Goal: Task Accomplishment & Management: Manage account settings

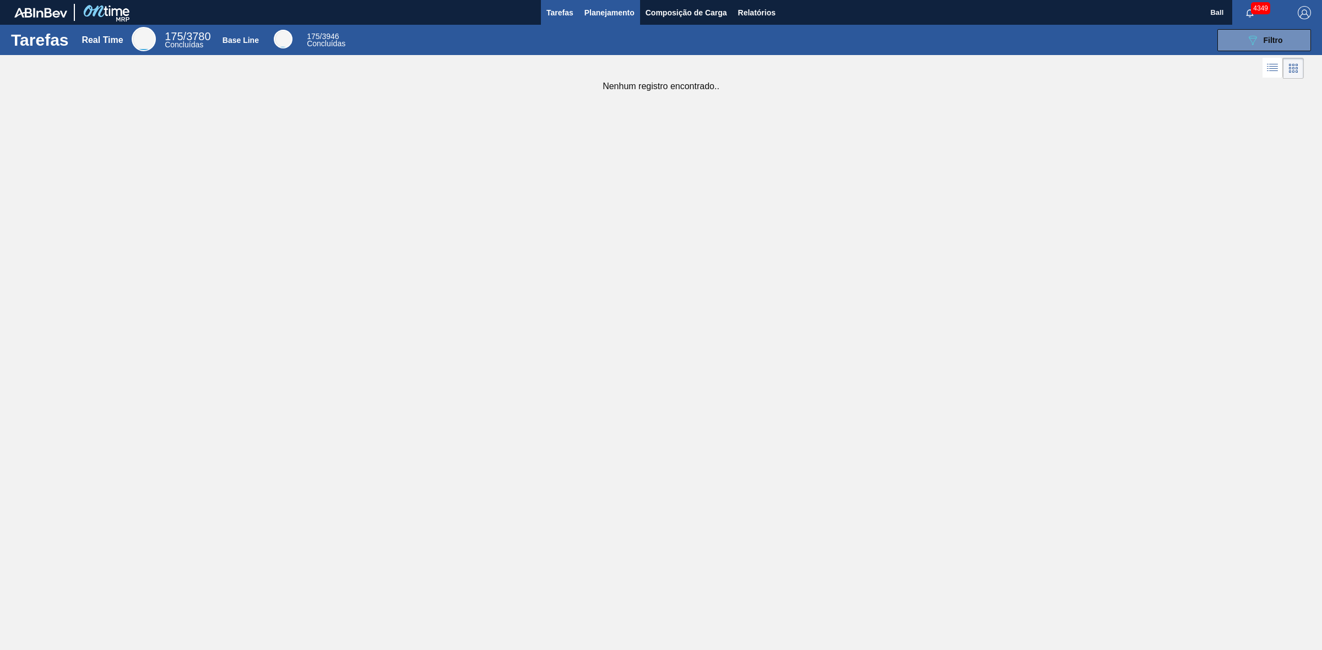
click at [604, 14] on span "Planejamento" at bounding box center [609, 12] width 50 height 13
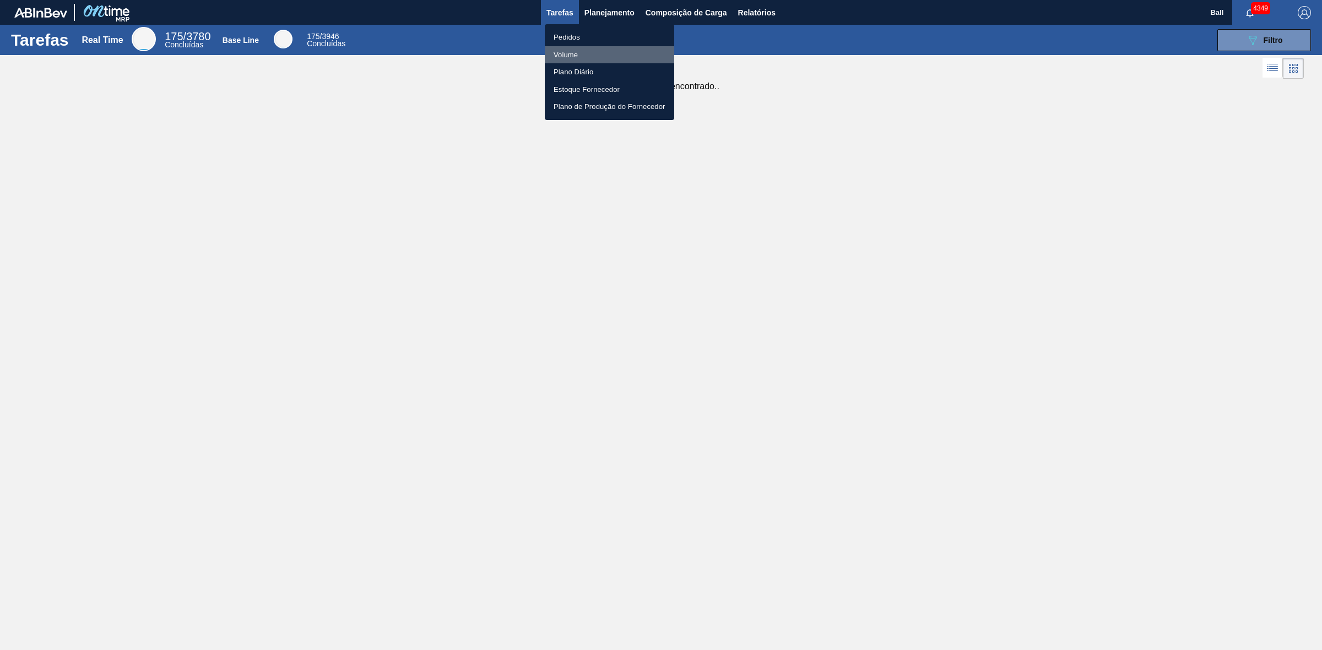
click at [593, 48] on li "Volume" at bounding box center [609, 55] width 129 height 18
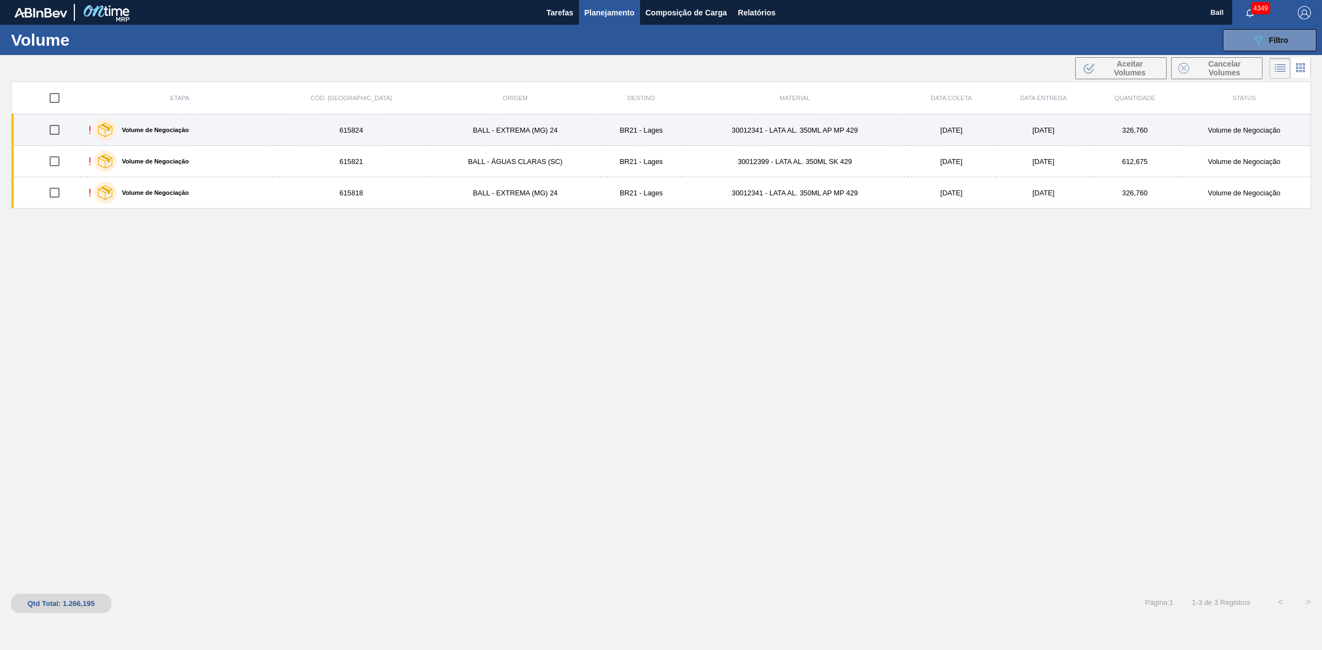
click at [306, 127] on td "615824" at bounding box center [352, 130] width 158 height 31
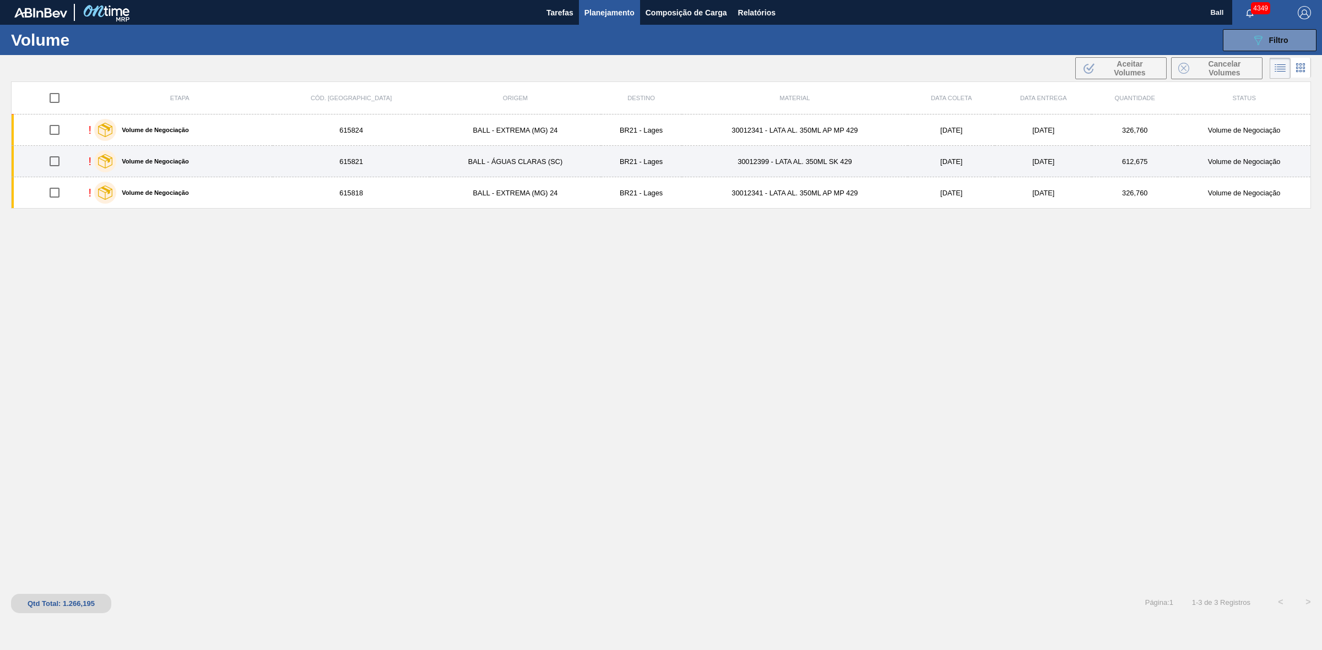
click at [271, 162] on div "! Volume de Negociação" at bounding box center [180, 162] width 182 height 28
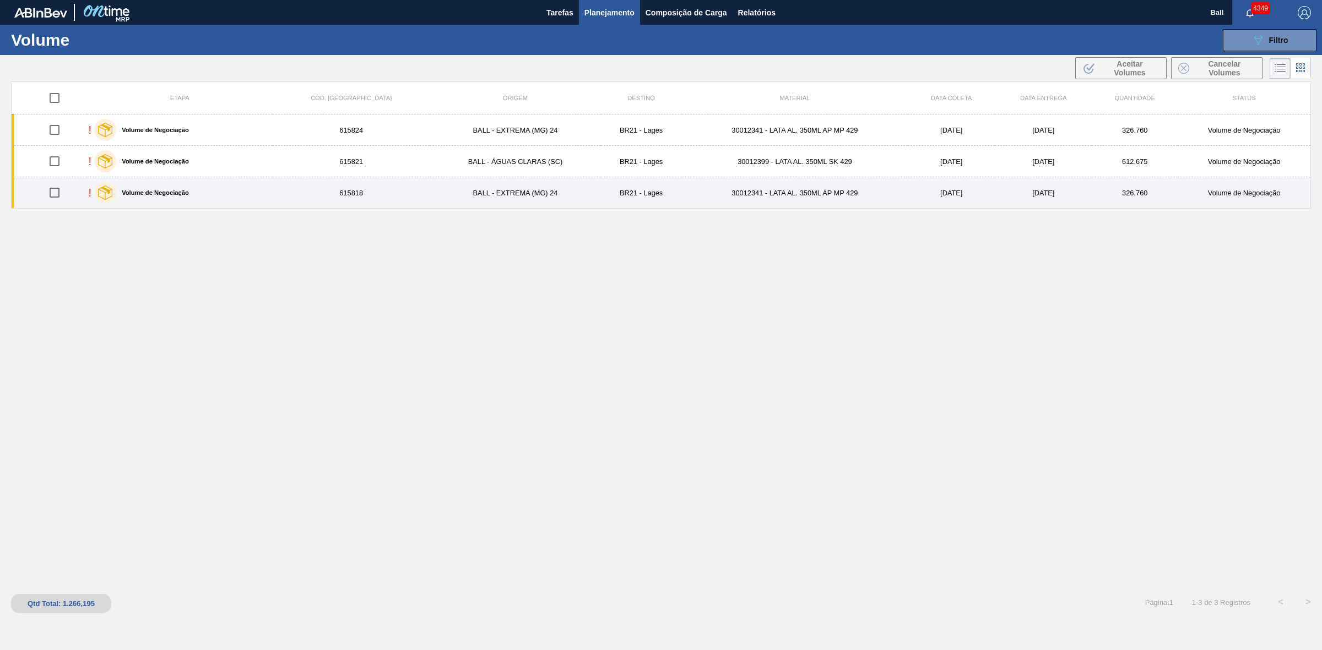
click at [268, 196] on div "! Volume de Negociação" at bounding box center [180, 193] width 182 height 28
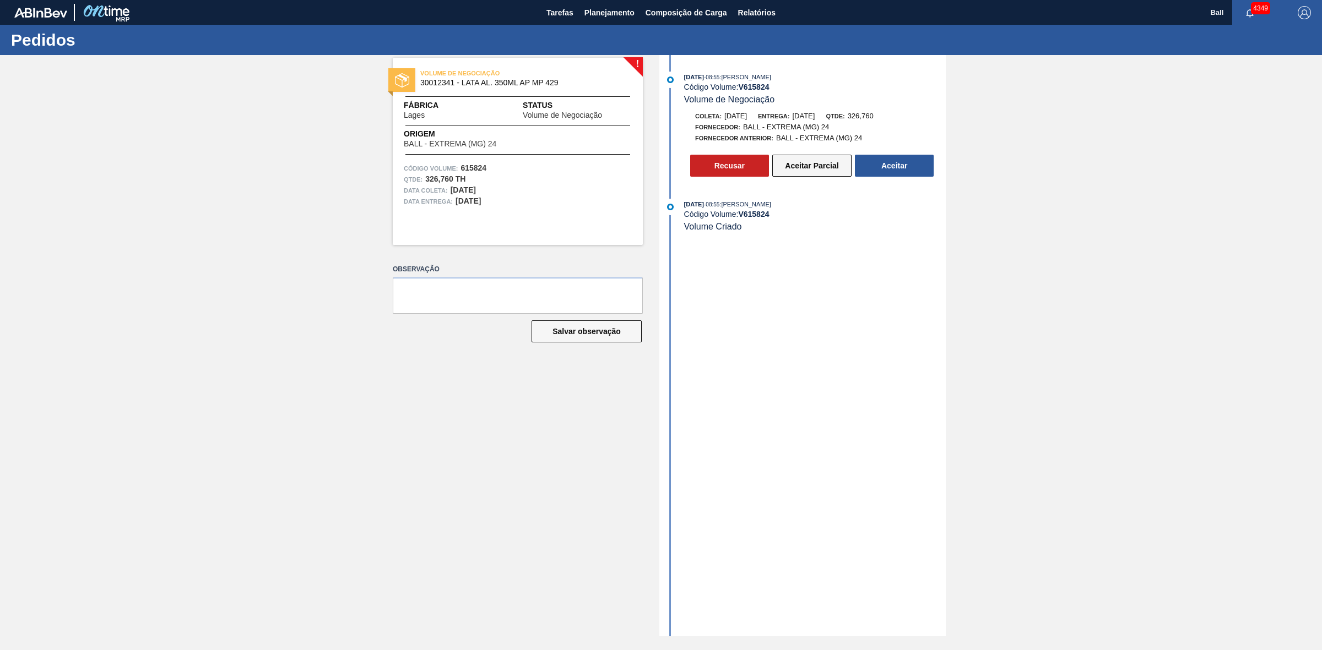
click at [818, 169] on button "Aceitar Parcial" at bounding box center [811, 166] width 79 height 22
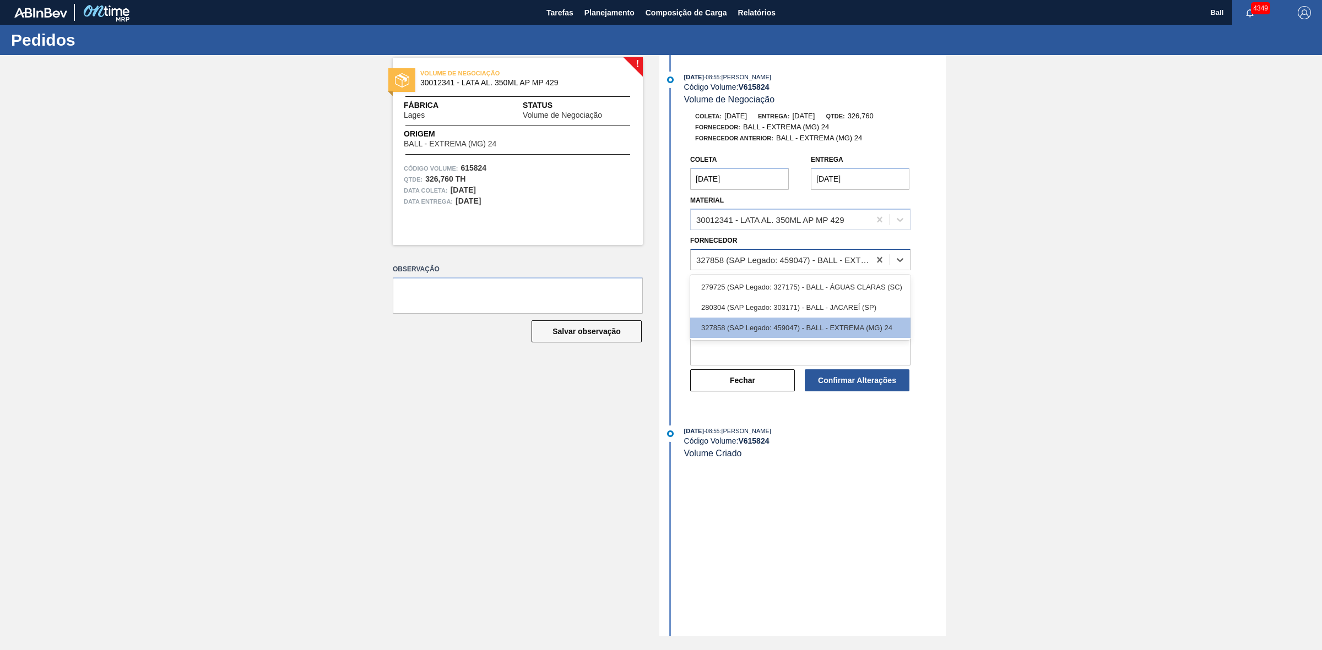
click at [816, 263] on div "327858 (SAP Legado: 459047) - BALL - EXTREMA (MG) 24" at bounding box center [783, 259] width 175 height 9
click at [815, 308] on div "280304 (SAP Legado: 303171) - BALL - JACAREÍ (SP)" at bounding box center [800, 307] width 220 height 20
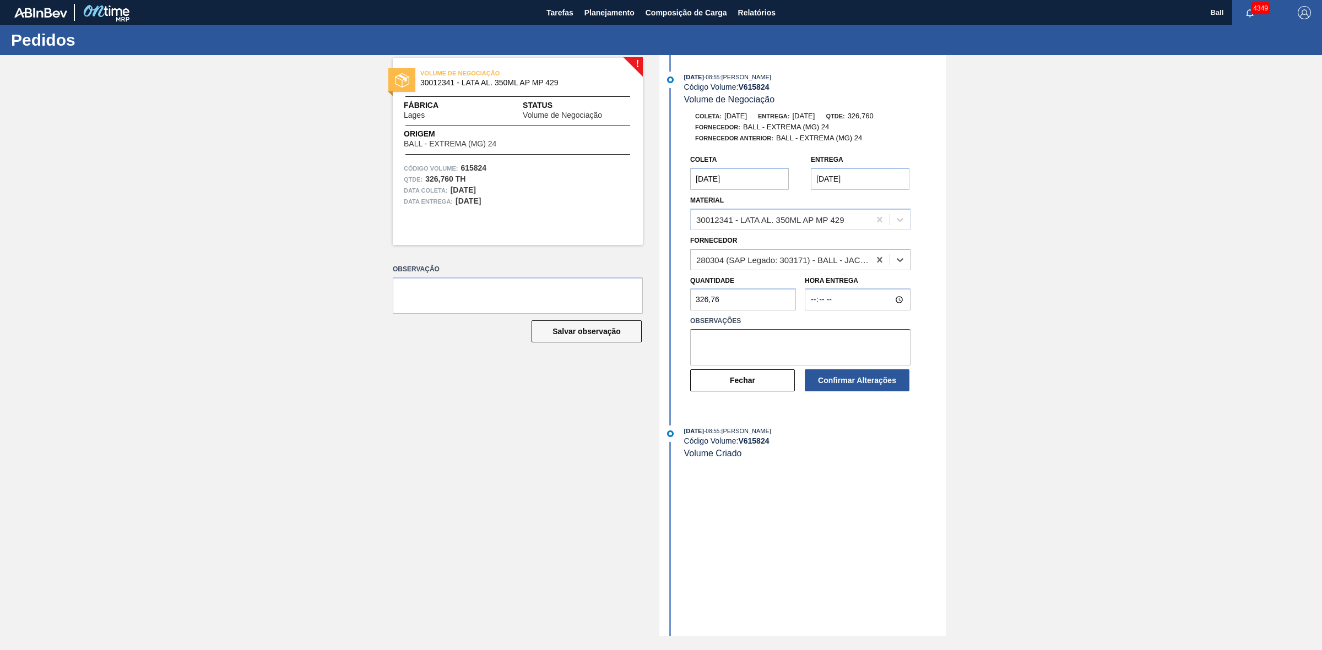
click at [791, 353] on textarea at bounding box center [800, 347] width 220 height 36
click at [819, 364] on textarea "OK atentar que coleta é no AG, Havendo alteração informaremos" at bounding box center [800, 347] width 220 height 36
type textarea "OK atentar que coleta é no AG, Havendo alteração informaremos"
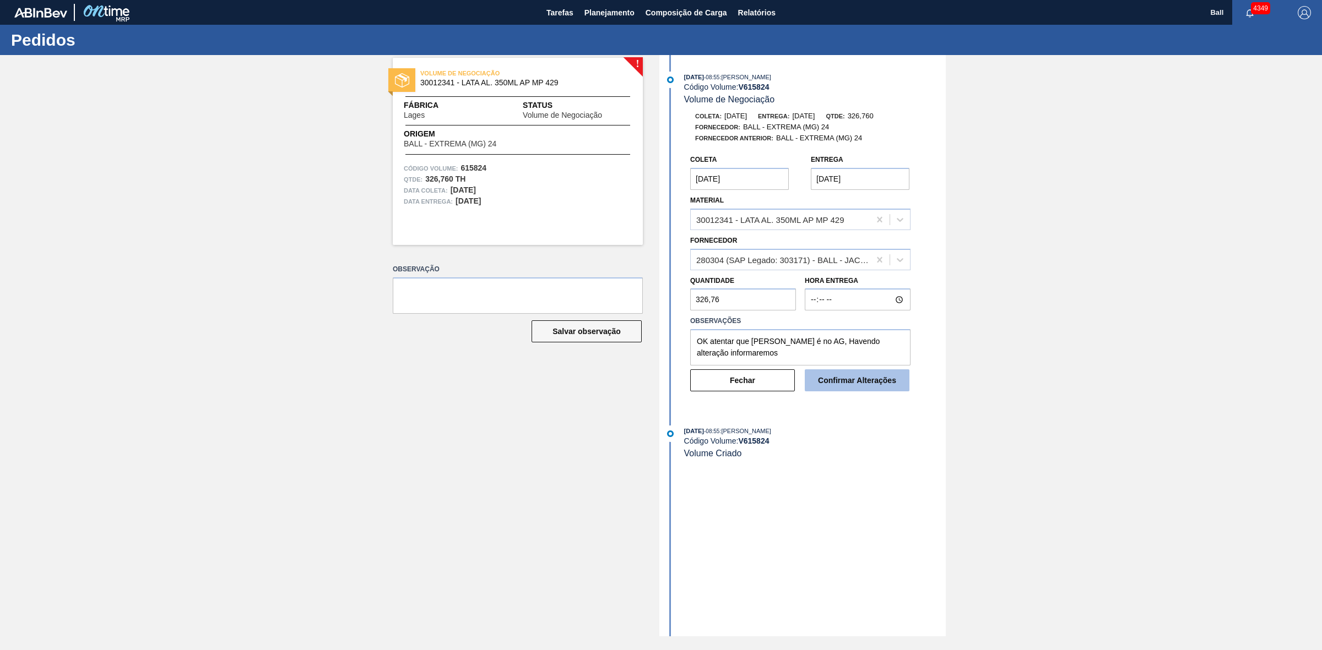
click at [854, 388] on button "Confirmar Alterações" at bounding box center [857, 381] width 105 height 22
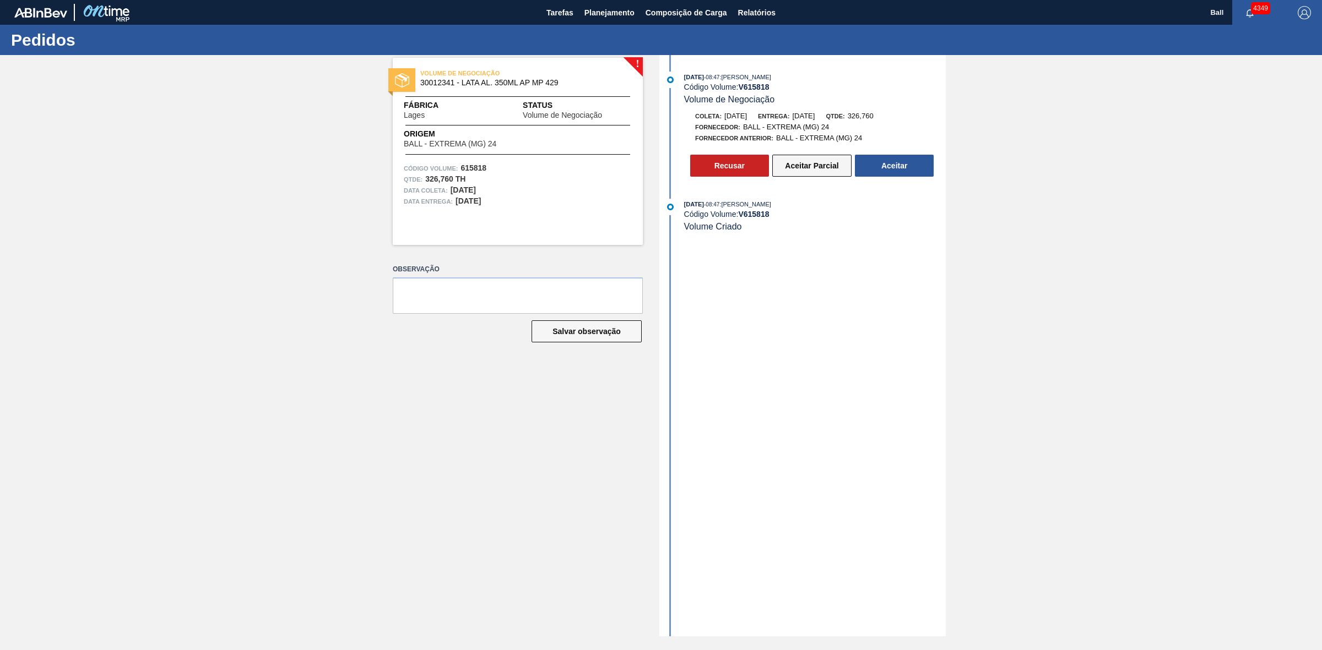
click at [816, 164] on button "Aceitar Parcial" at bounding box center [811, 166] width 79 height 22
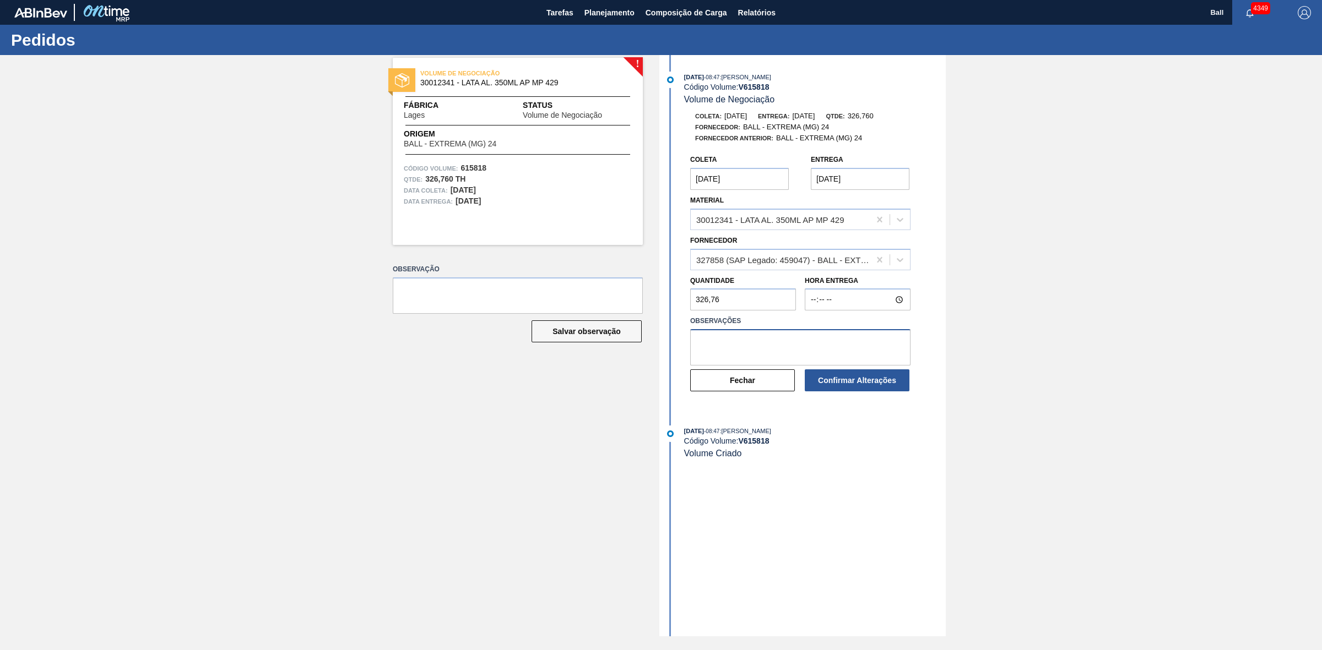
click at [828, 351] on textarea at bounding box center [800, 347] width 220 height 36
paste textarea "OK atentar que [PERSON_NAME] é no AG, Havendo alteração informaremos"
type textarea "OK atentar que [PERSON_NAME] é no AG, Havendo alteração informaremos"
click at [846, 254] on div "327858 (SAP Legado: 459047) - BALL - EXTREMA (MG) 24" at bounding box center [780, 260] width 179 height 16
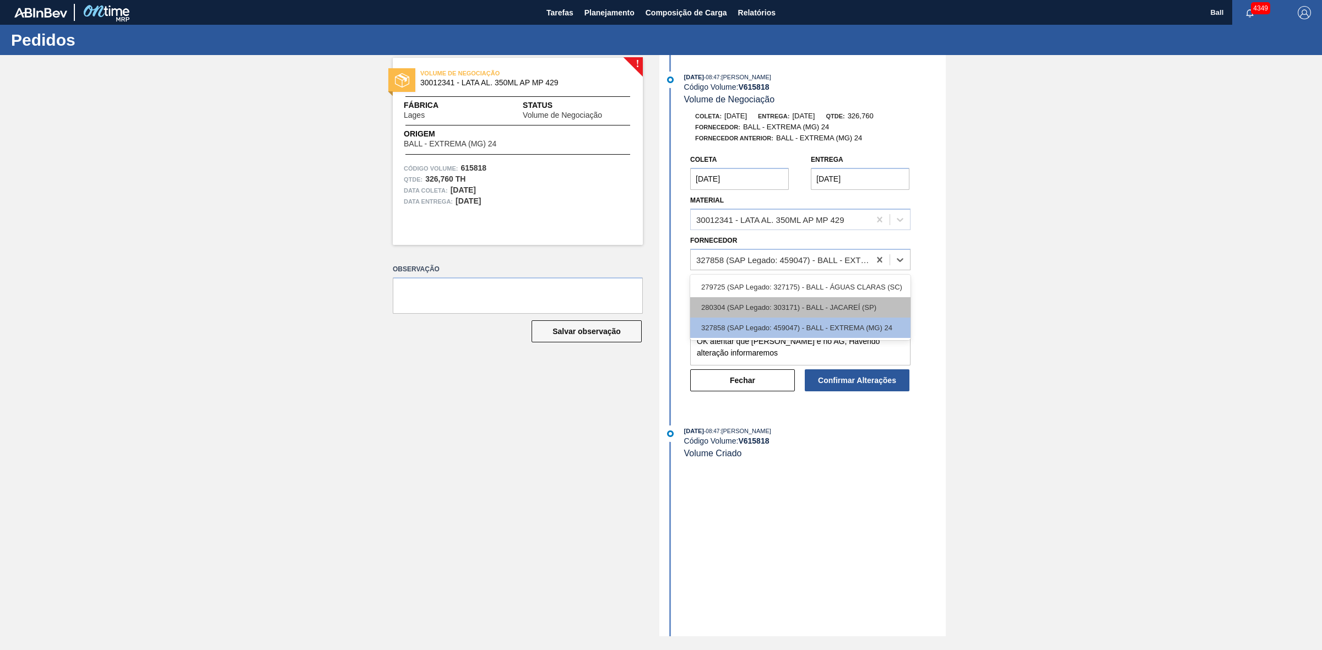
click at [824, 312] on div "280304 (SAP Legado: 303171) - BALL - JACAREÍ (SP)" at bounding box center [800, 307] width 220 height 20
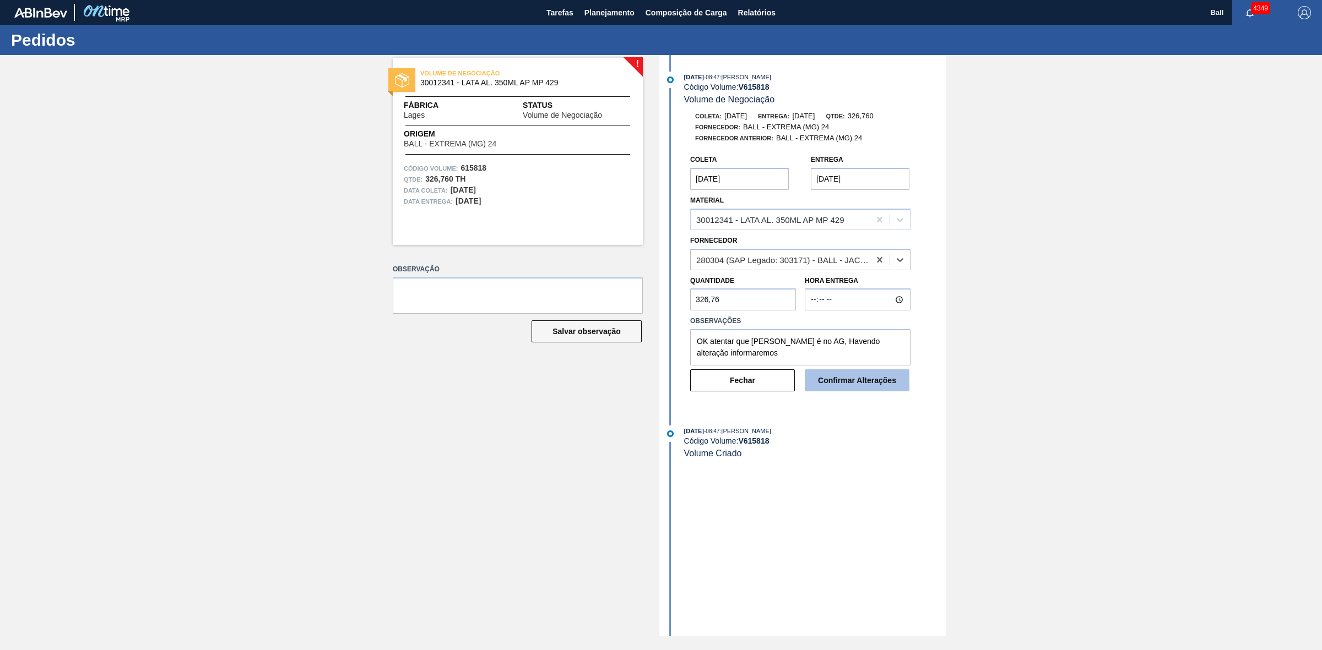
click at [860, 386] on button "Confirmar Alterações" at bounding box center [857, 381] width 105 height 22
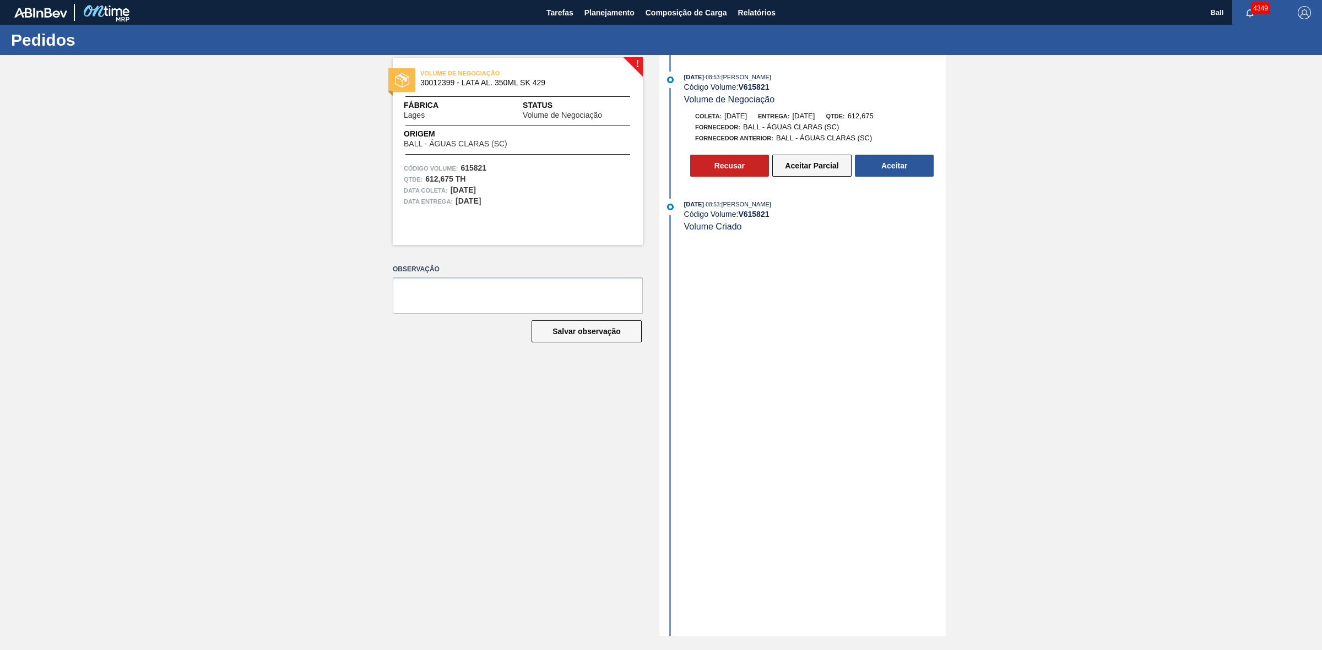
click at [805, 174] on button "Aceitar Parcial" at bounding box center [811, 166] width 79 height 22
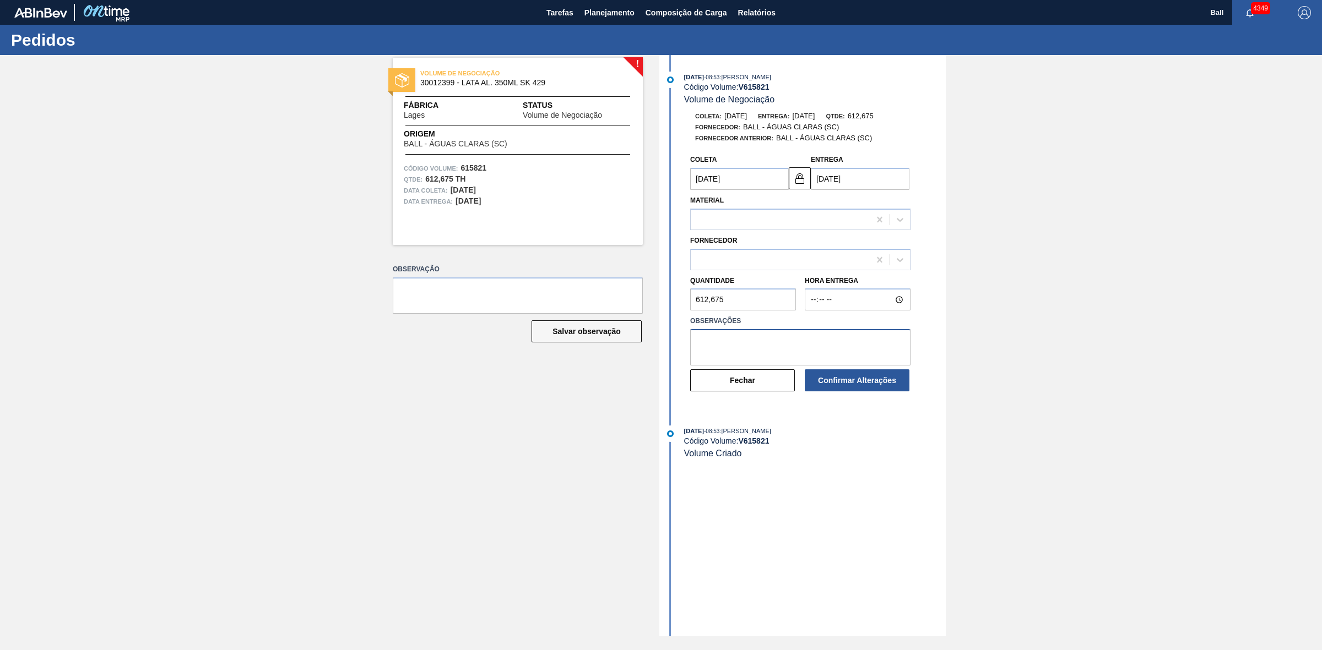
click at [752, 354] on textarea at bounding box center [800, 347] width 220 height 36
paste textarea "OK atentar que [PERSON_NAME] é no AG, Havendo alteração informaremos"
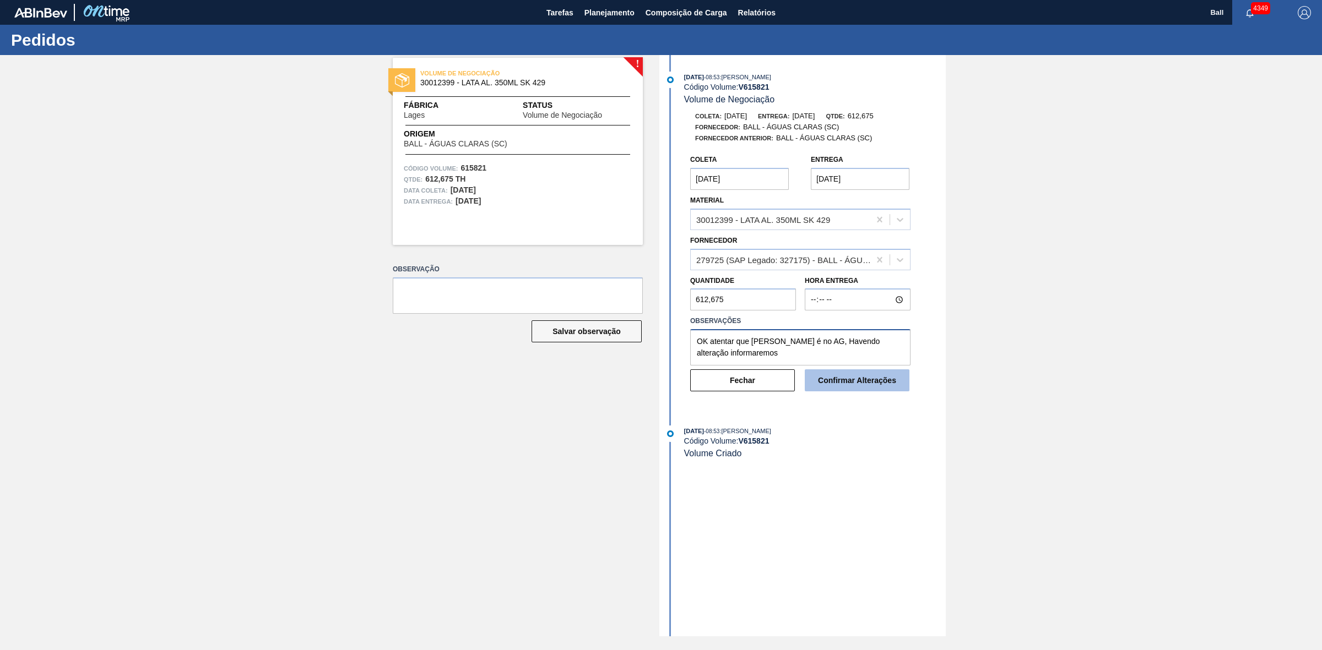
type textarea "OK atentar que [PERSON_NAME] é no AG, Havendo alteração informaremos"
click at [840, 378] on button "Confirmar Alterações" at bounding box center [857, 381] width 105 height 22
